Goal: Information Seeking & Learning: Learn about a topic

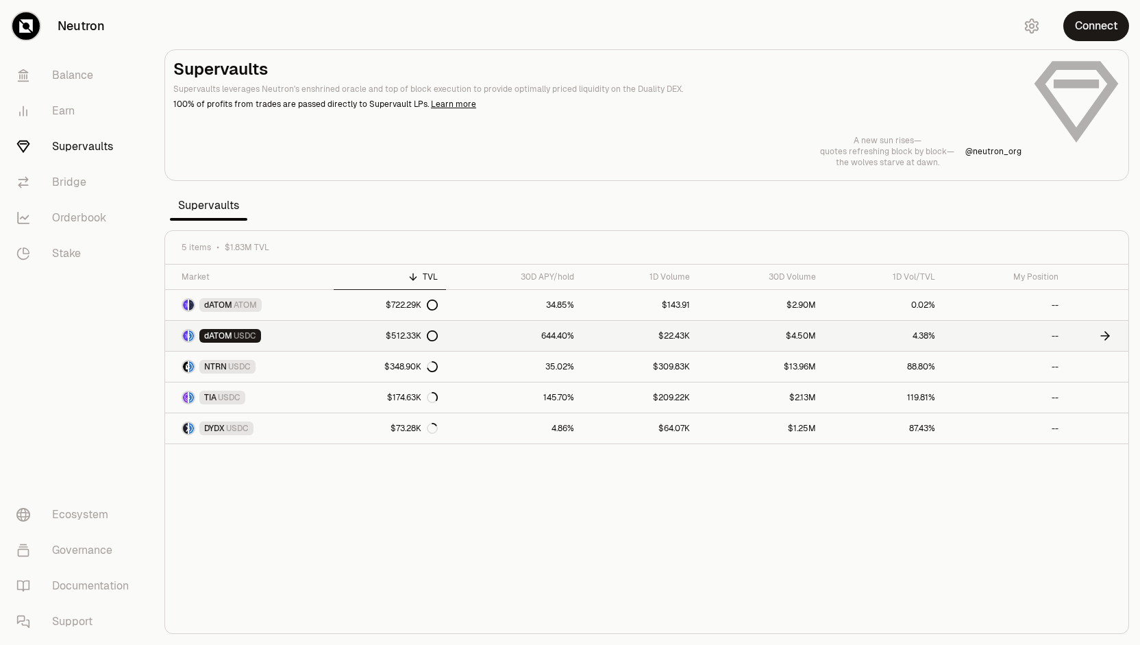
click at [468, 334] on link "644.40%" at bounding box center [514, 336] width 136 height 30
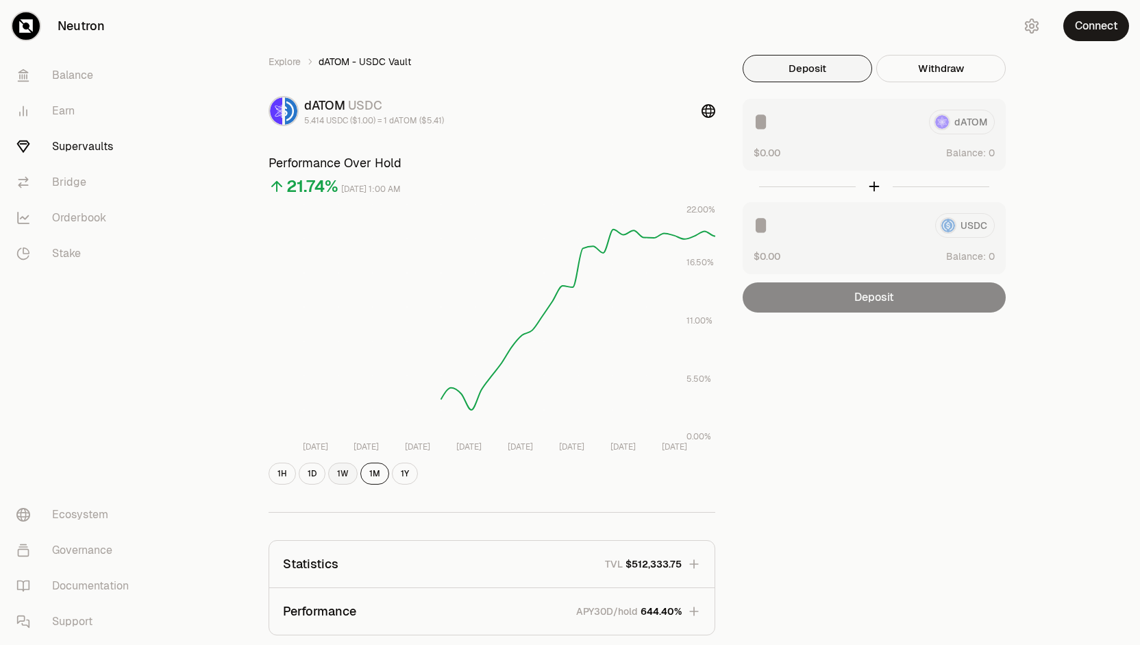
click at [350, 475] on button "1W" at bounding box center [342, 473] width 29 height 22
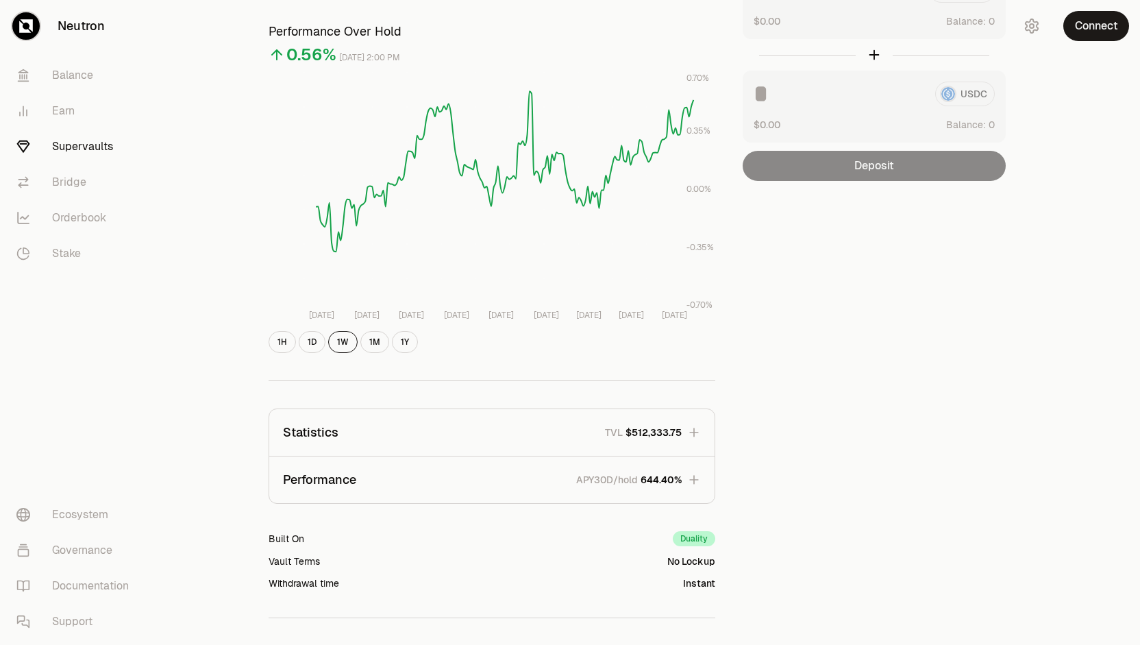
scroll to position [137, 0]
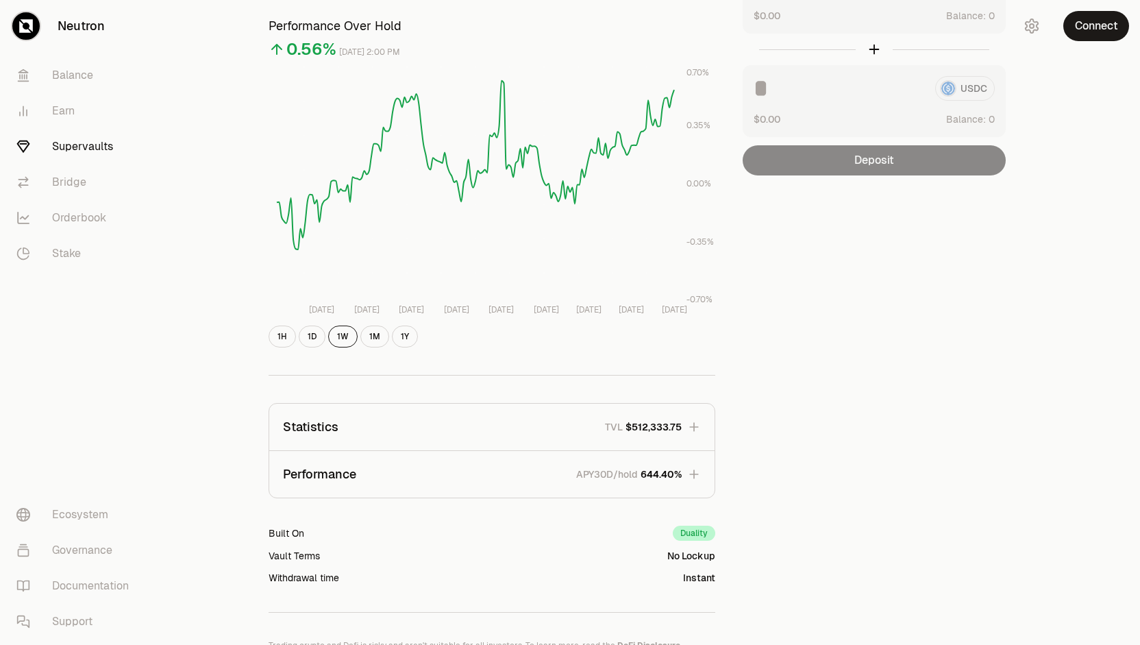
click at [462, 480] on button "Performance APY30D/hold 644.40%" at bounding box center [491, 474] width 445 height 47
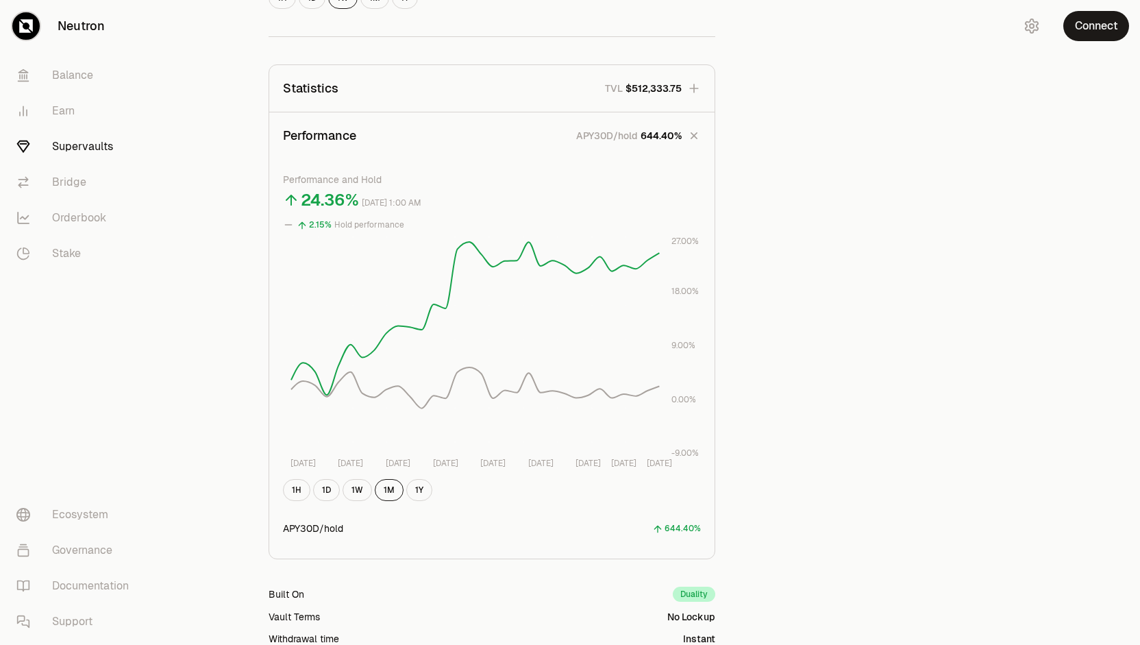
scroll to position [480, 0]
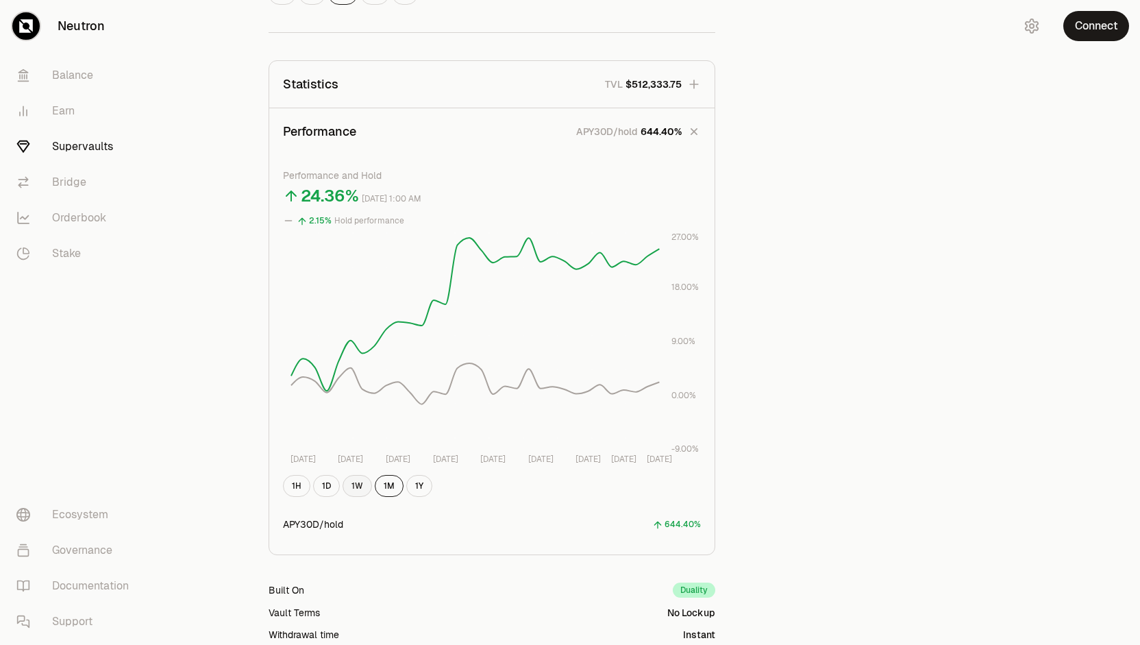
click at [360, 490] on button "1W" at bounding box center [357, 486] width 29 height 22
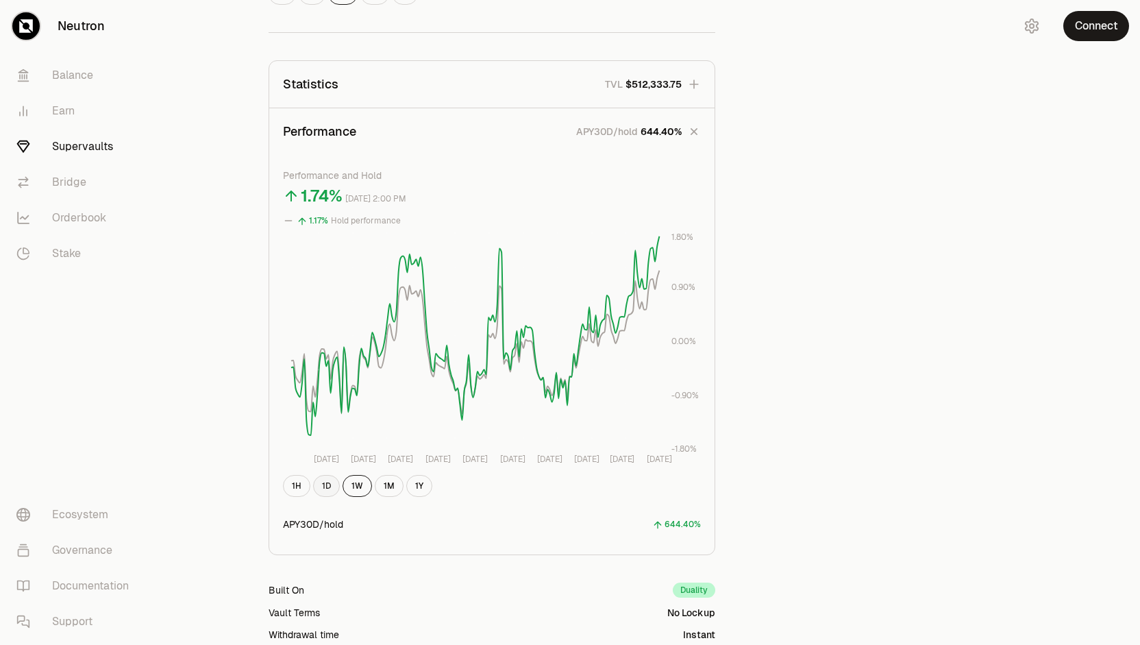
click at [332, 494] on button "1D" at bounding box center [326, 486] width 27 height 22
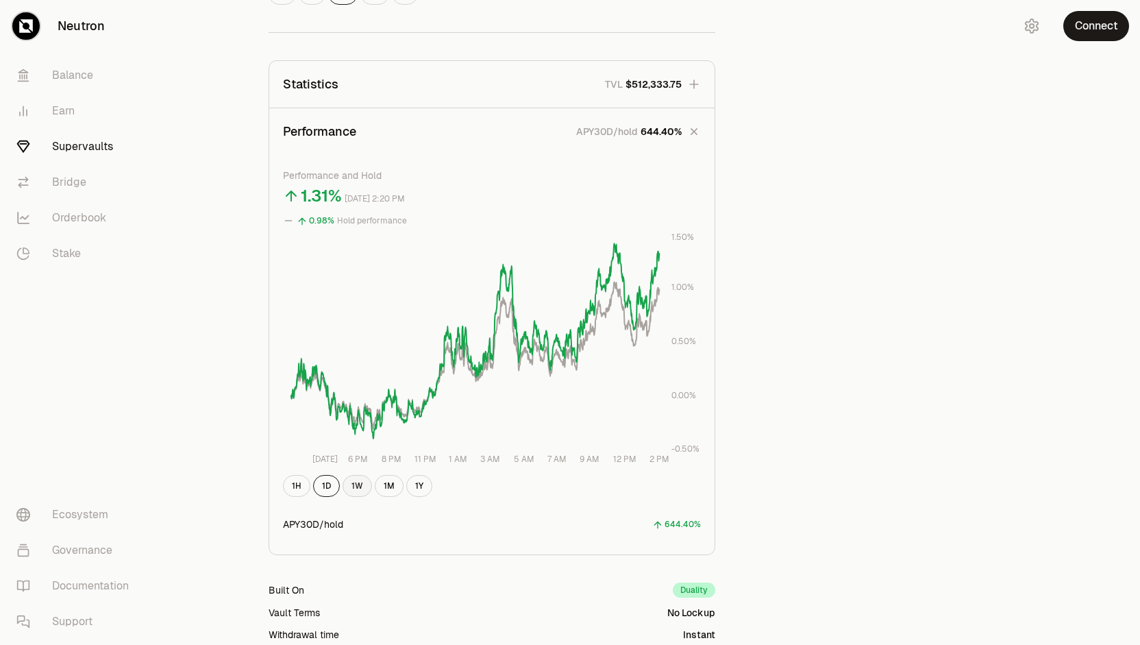
click at [356, 488] on button "1W" at bounding box center [357, 486] width 29 height 22
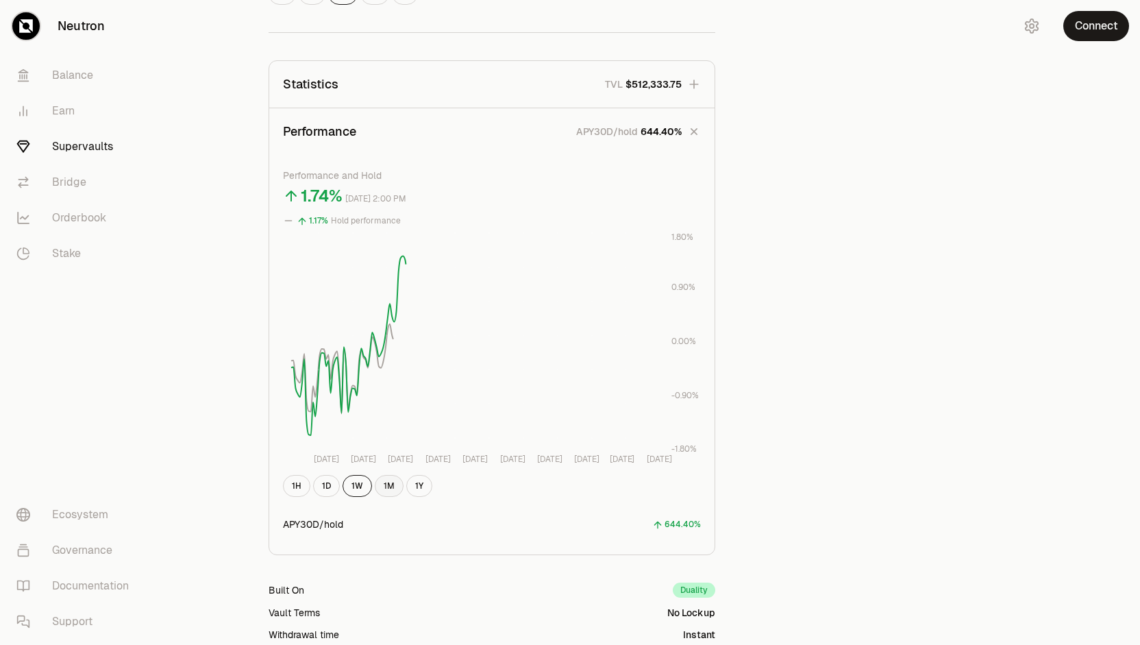
click at [386, 486] on button "1M" at bounding box center [389, 486] width 29 height 22
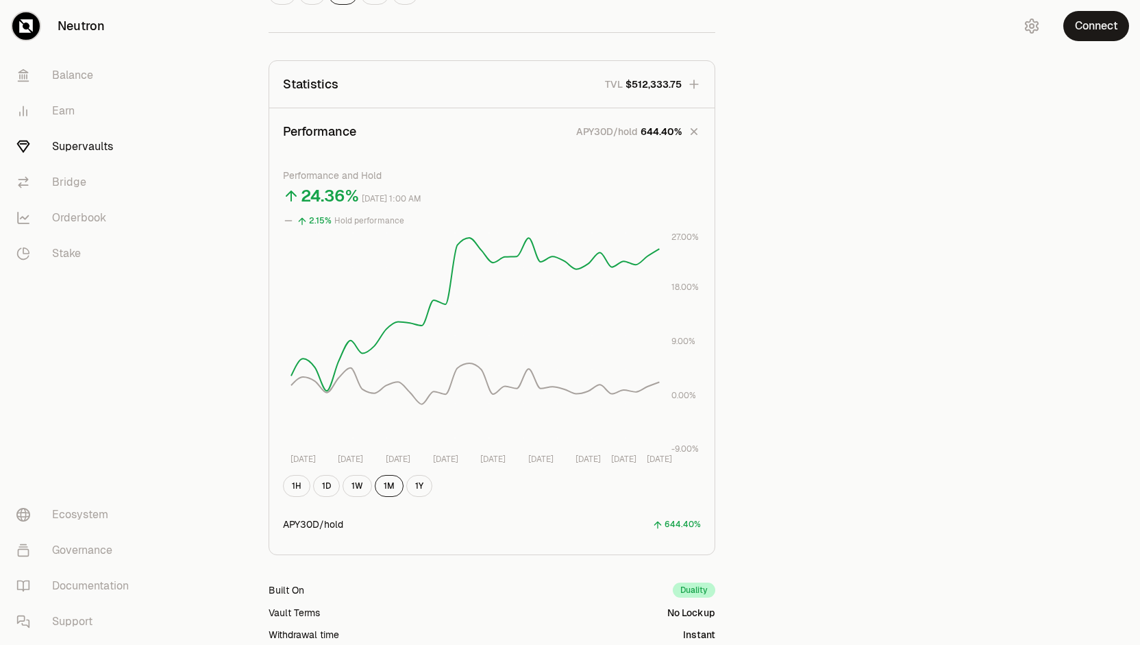
click at [429, 491] on div "1H 1D 1W 1M 1Y" at bounding box center [492, 486] width 418 height 22
click at [421, 493] on button "1Y" at bounding box center [419, 486] width 26 height 22
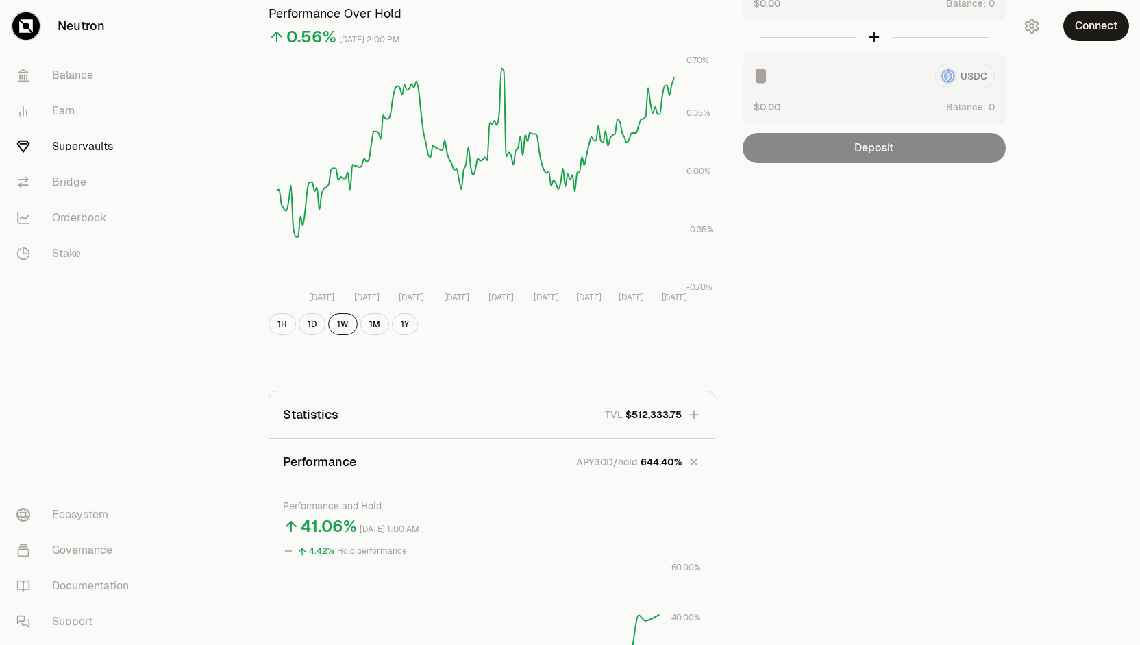
scroll to position [0, 0]
